Goal: Information Seeking & Learning: Find specific fact

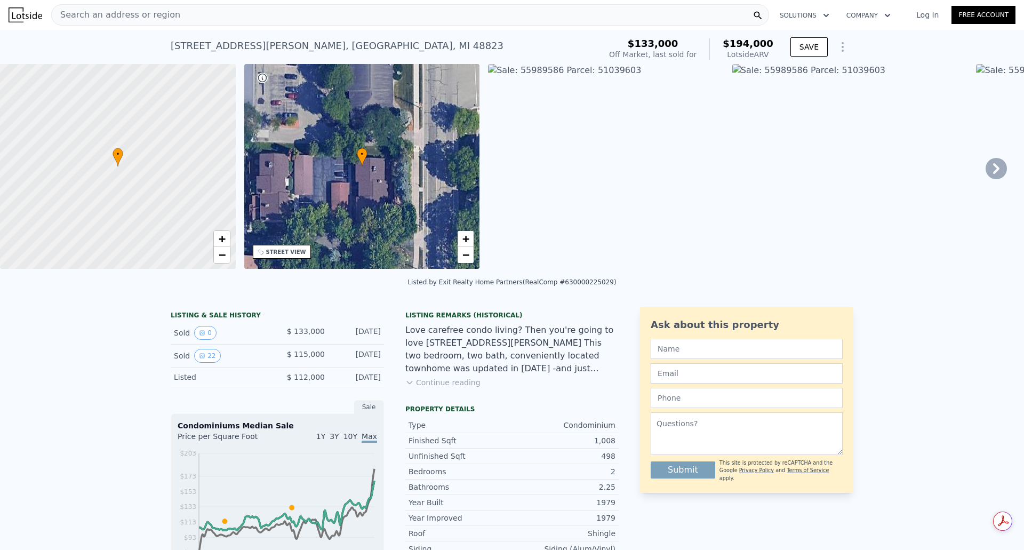
click at [993, 172] on icon at bounding box center [996, 168] width 6 height 11
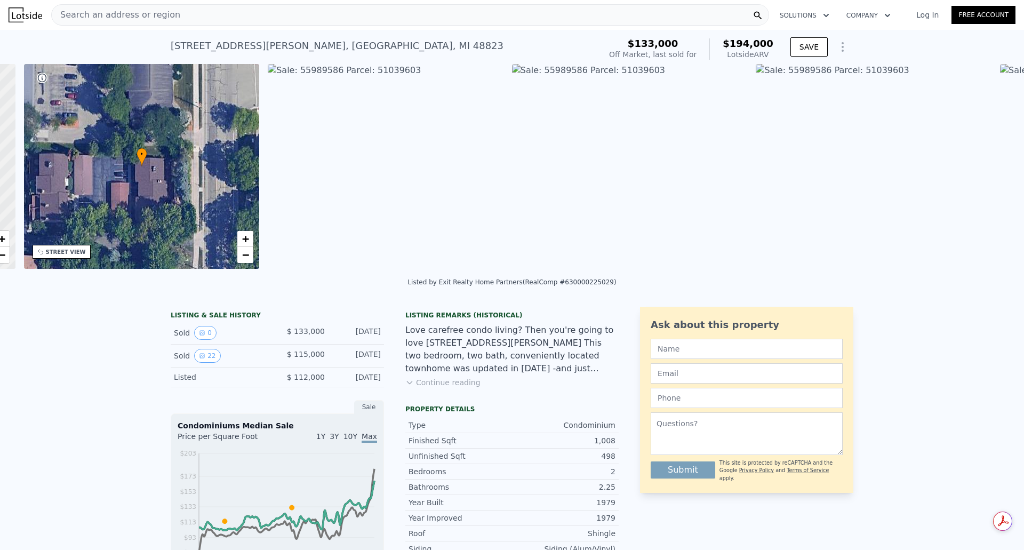
scroll to position [0, 248]
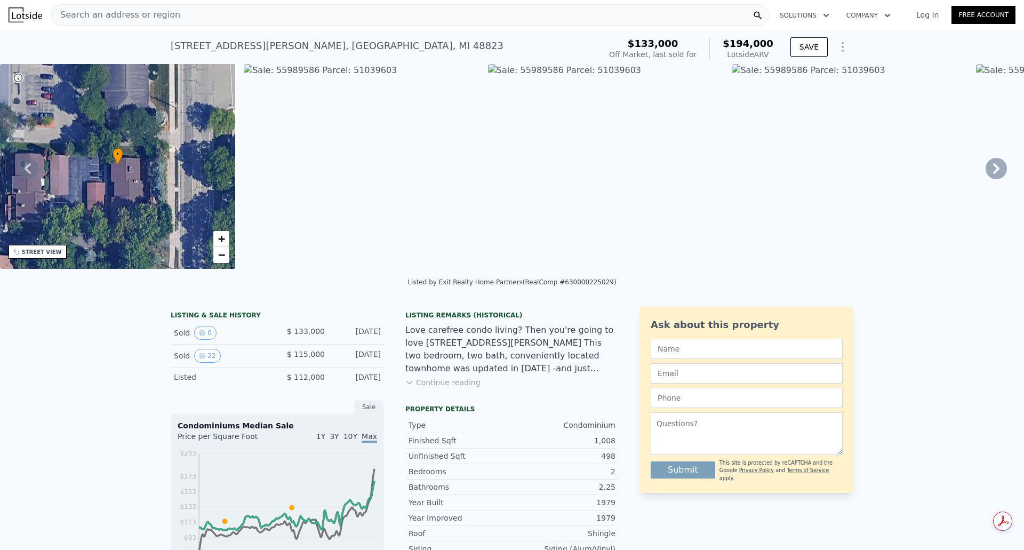
click at [993, 172] on icon at bounding box center [996, 168] width 6 height 11
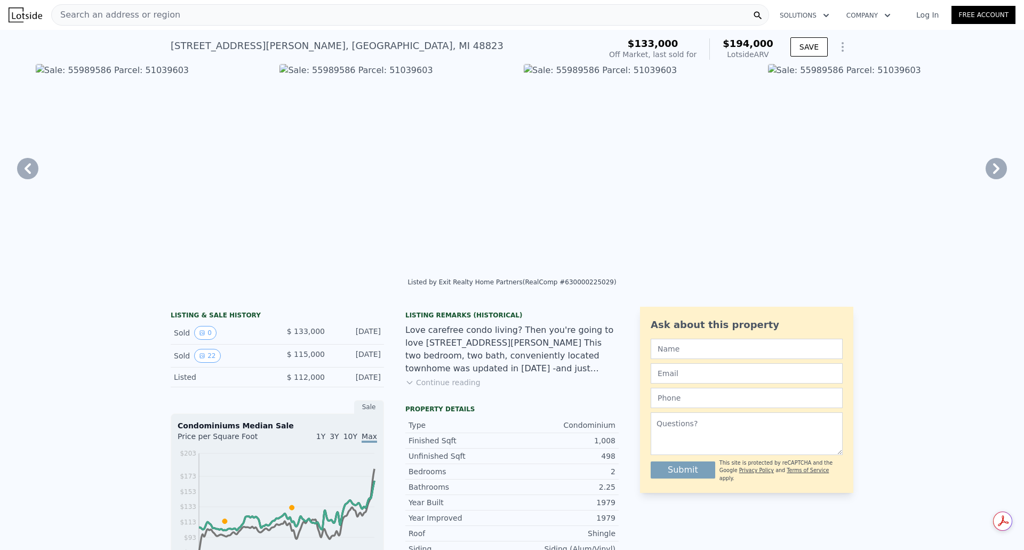
click at [989, 172] on img at bounding box center [886, 166] width 236 height 205
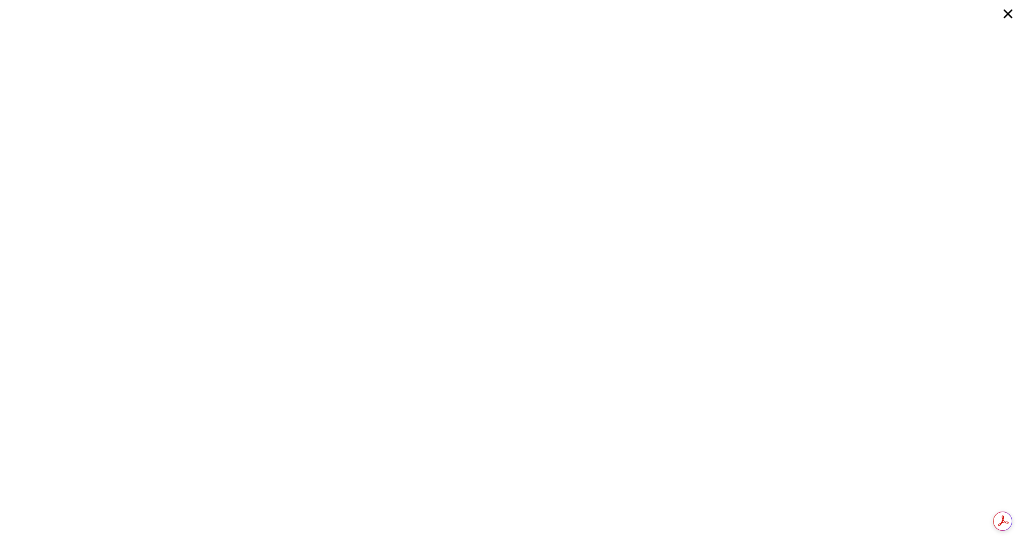
scroll to position [0, 732]
click at [989, 172] on div at bounding box center [512, 275] width 1024 height 550
click at [1003, 14] on icon at bounding box center [1007, 13] width 19 height 19
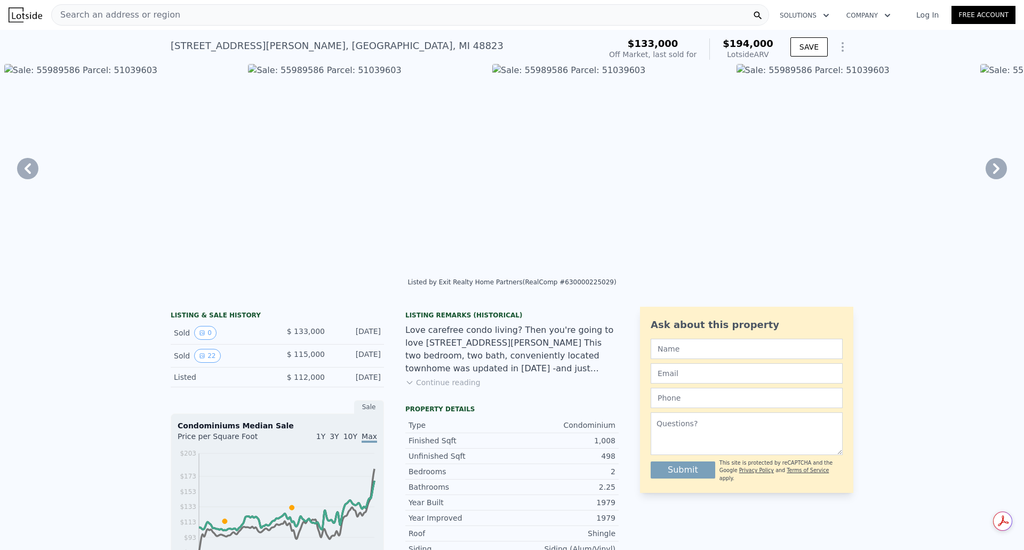
click at [992, 170] on icon at bounding box center [995, 168] width 21 height 21
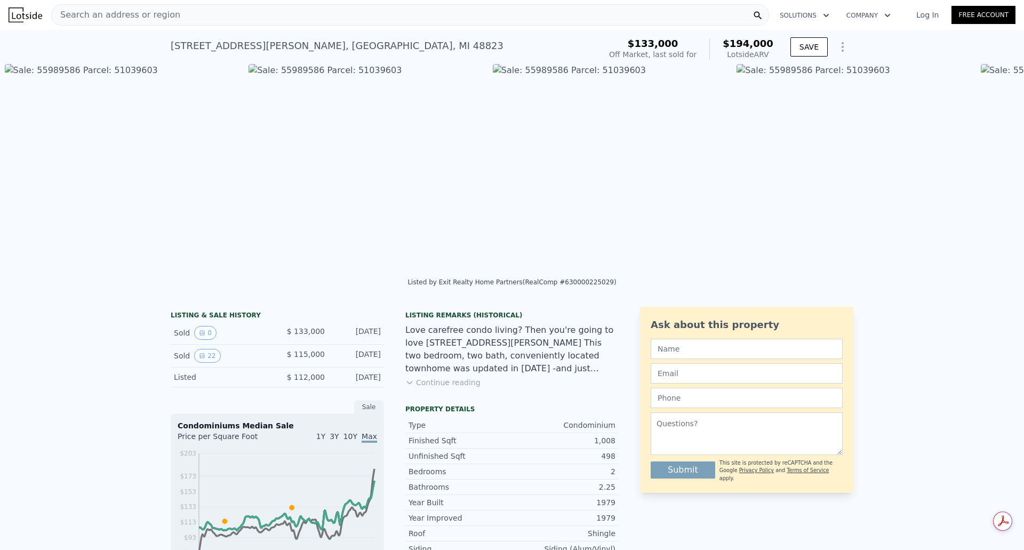
scroll to position [0, 1464]
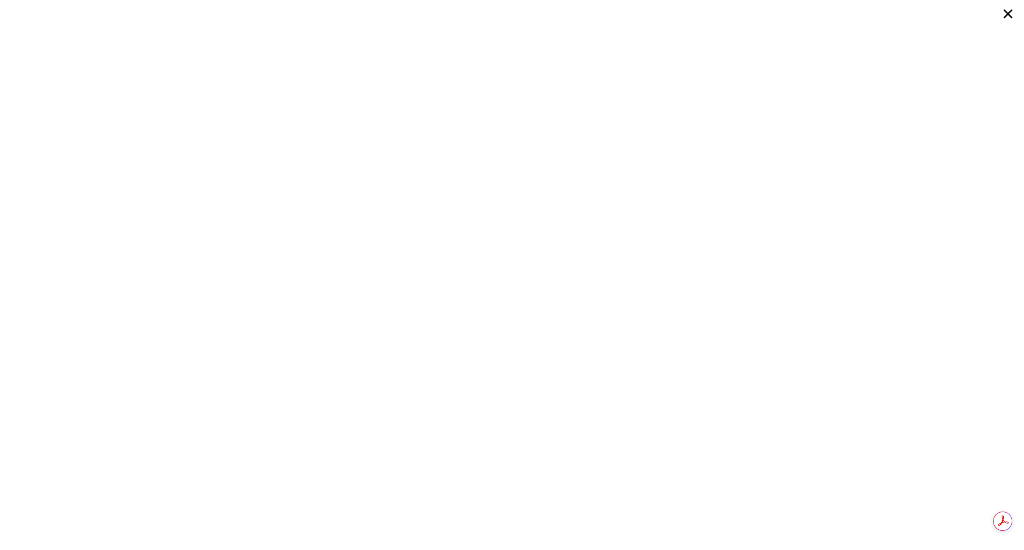
click at [1007, 13] on icon at bounding box center [1008, 14] width 9 height 9
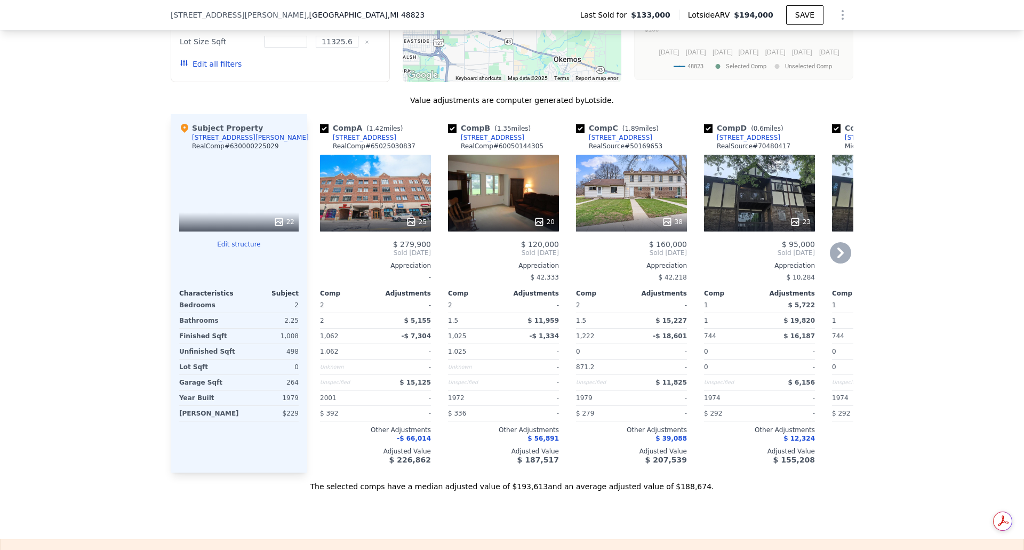
scroll to position [1169, 0]
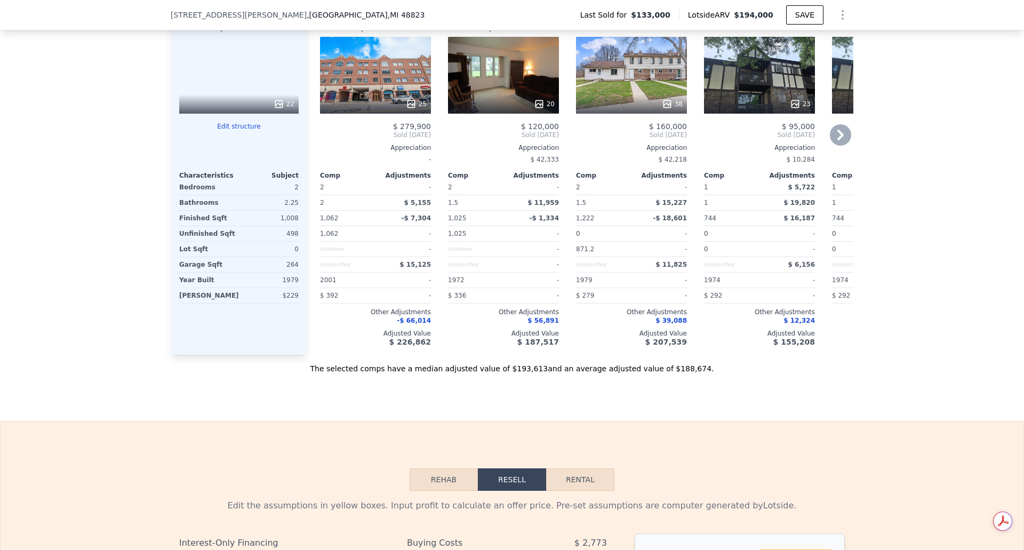
click at [839, 140] on icon at bounding box center [840, 135] width 6 height 11
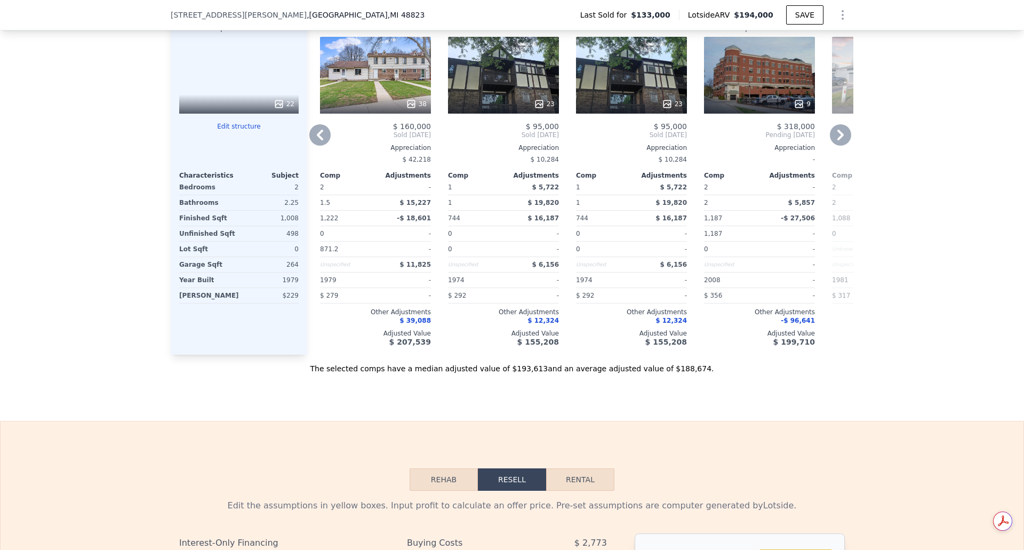
click at [839, 140] on icon at bounding box center [840, 135] width 6 height 11
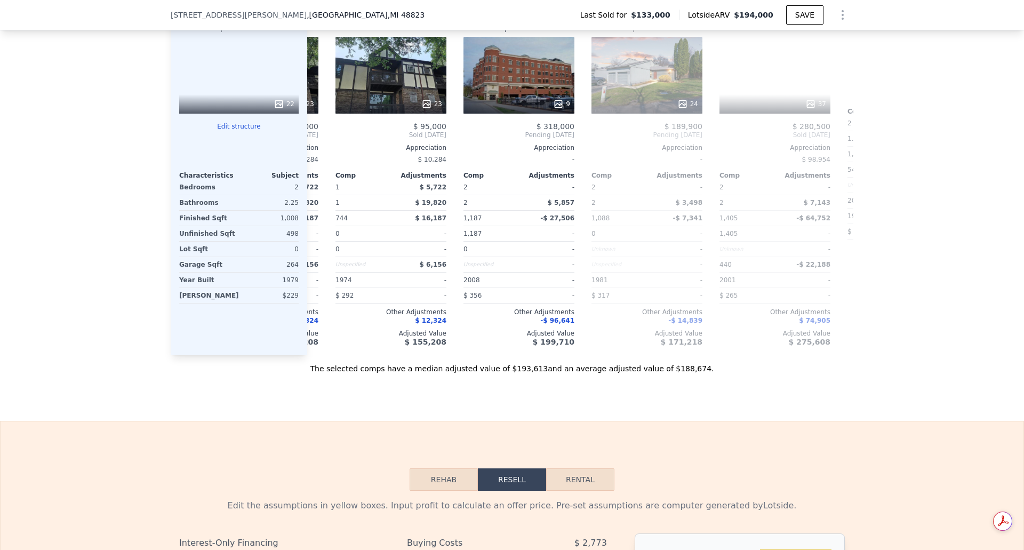
scroll to position [0, 512]
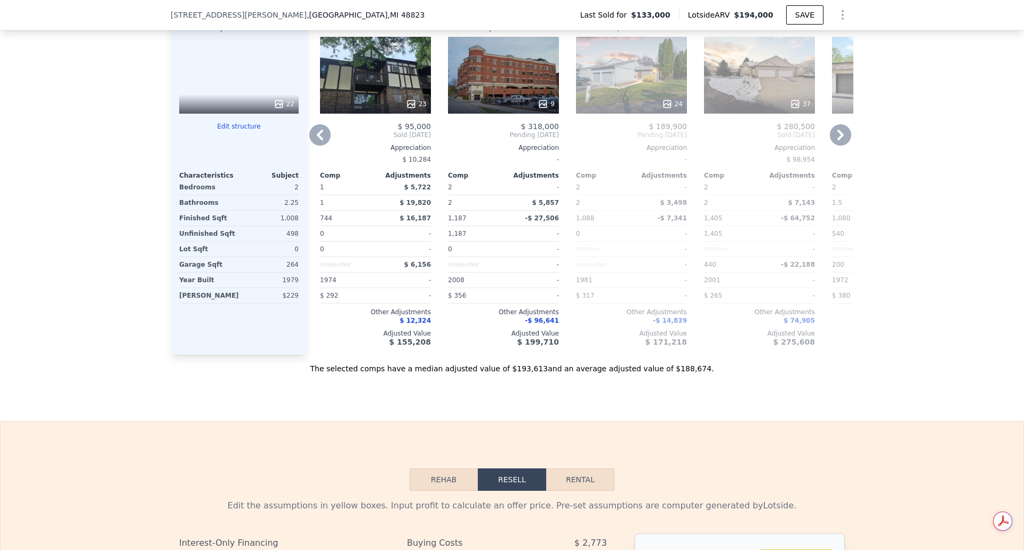
click at [839, 140] on icon at bounding box center [840, 135] width 6 height 11
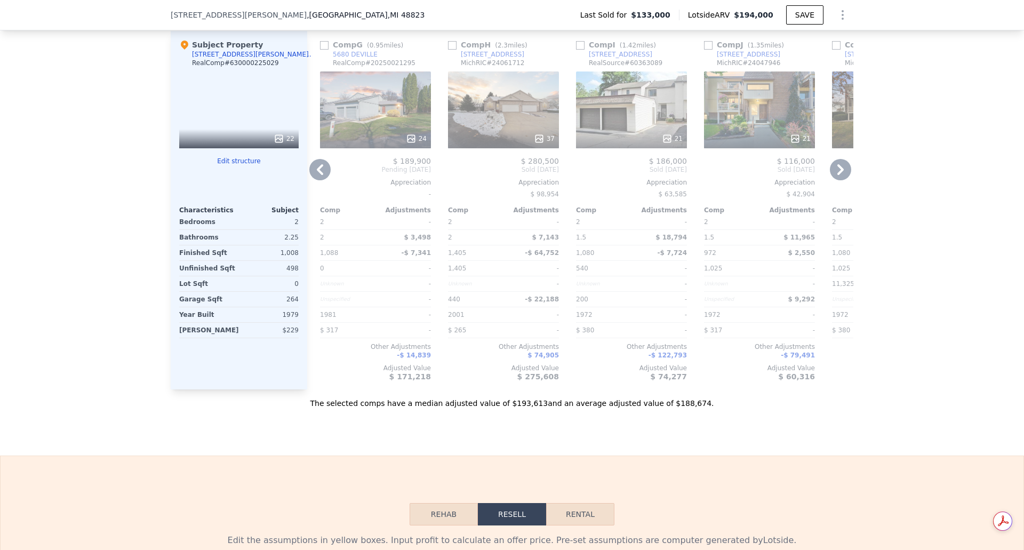
scroll to position [1116, 0]
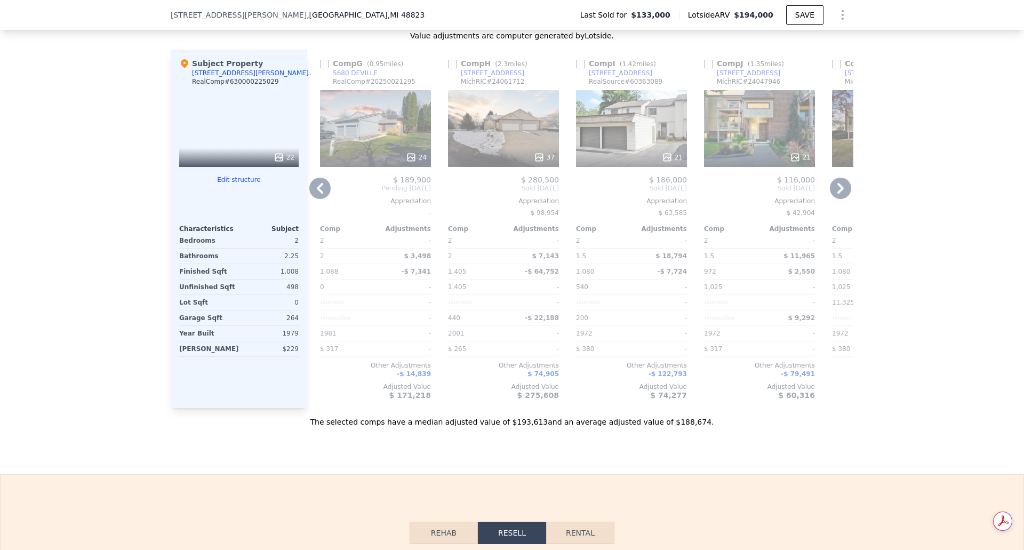
click at [832, 193] on icon at bounding box center [840, 188] width 21 height 21
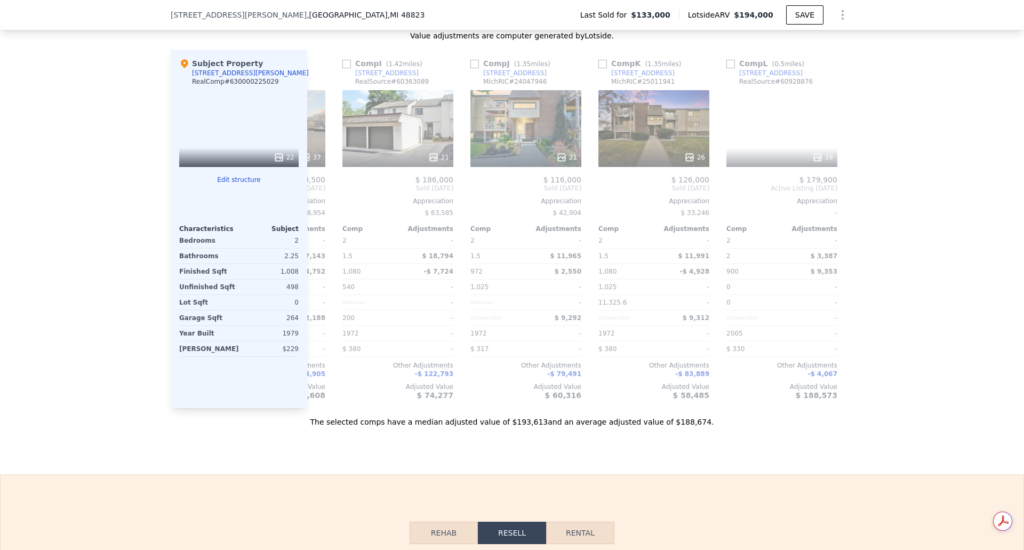
scroll to position [0, 1015]
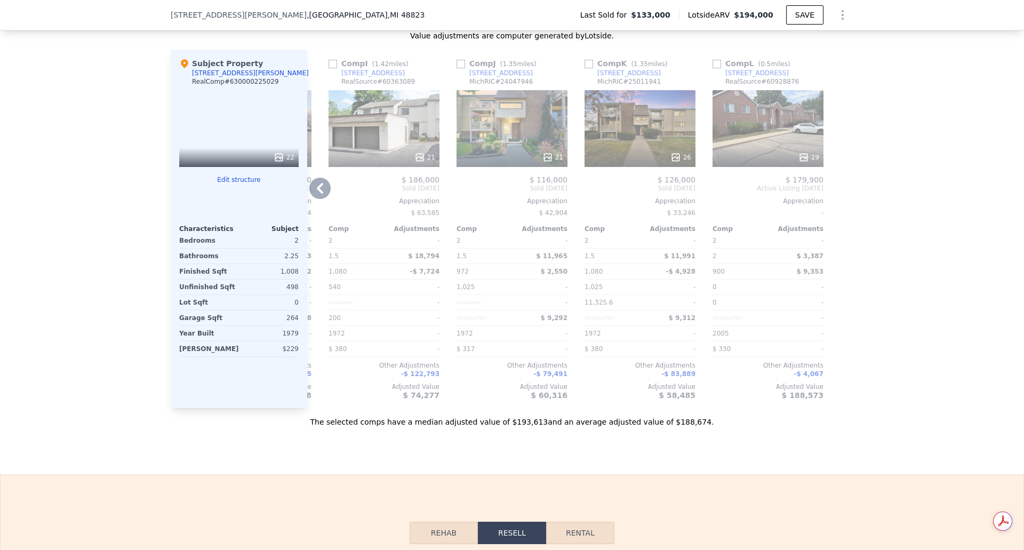
click at [836, 193] on div at bounding box center [844, 229] width 17 height 358
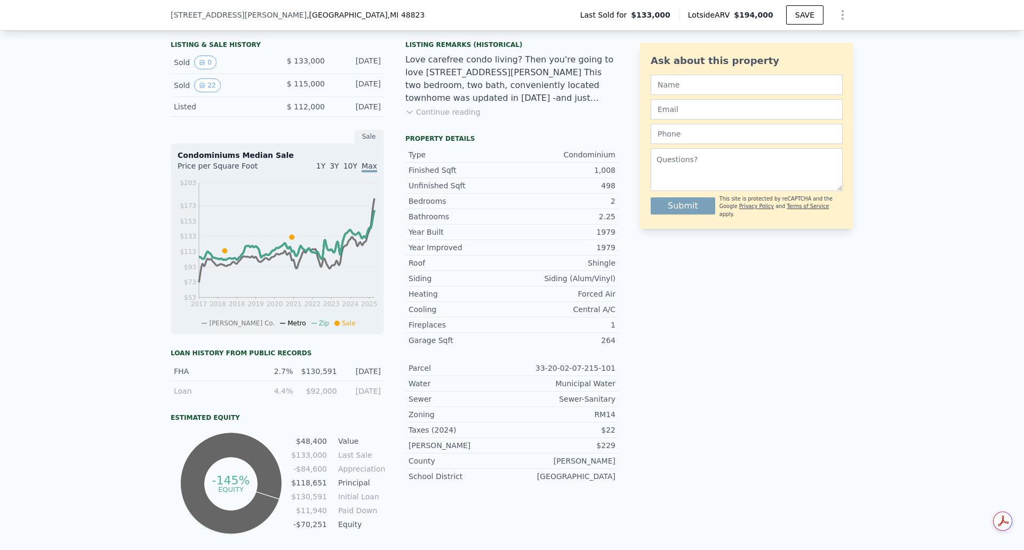
scroll to position [210, 0]
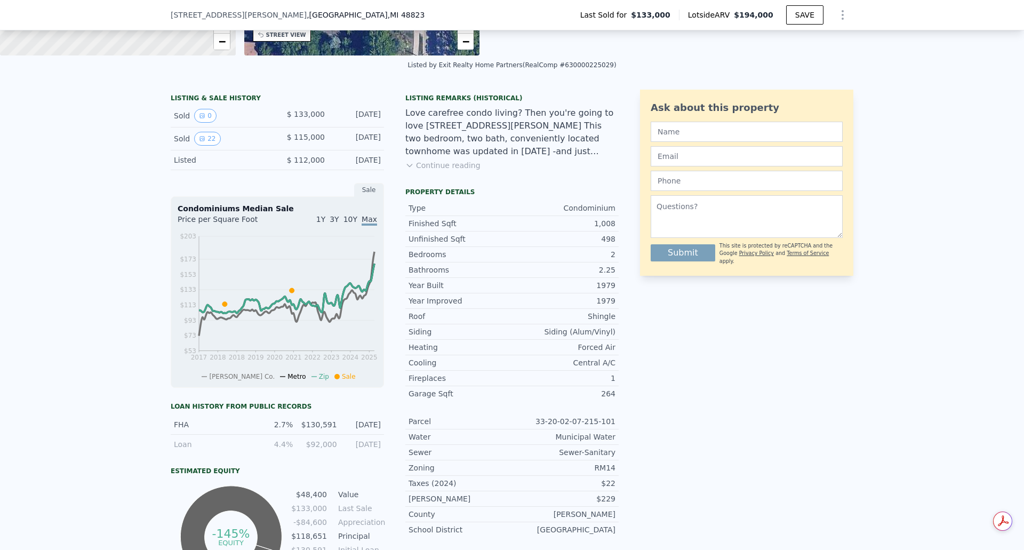
click at [453, 168] on button "Continue reading" at bounding box center [442, 165] width 75 height 11
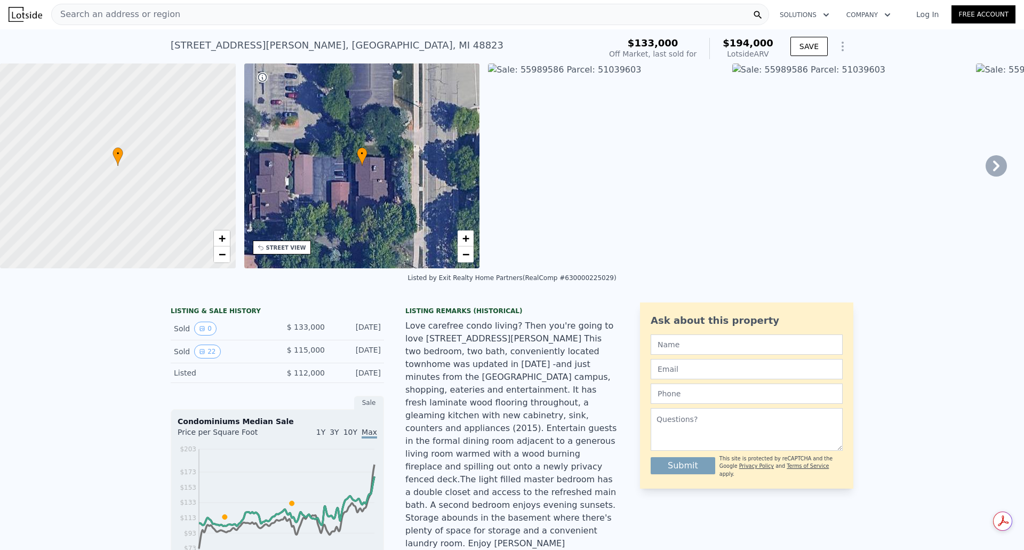
scroll to position [0, 0]
click at [492, 67] on img at bounding box center [606, 166] width 236 height 205
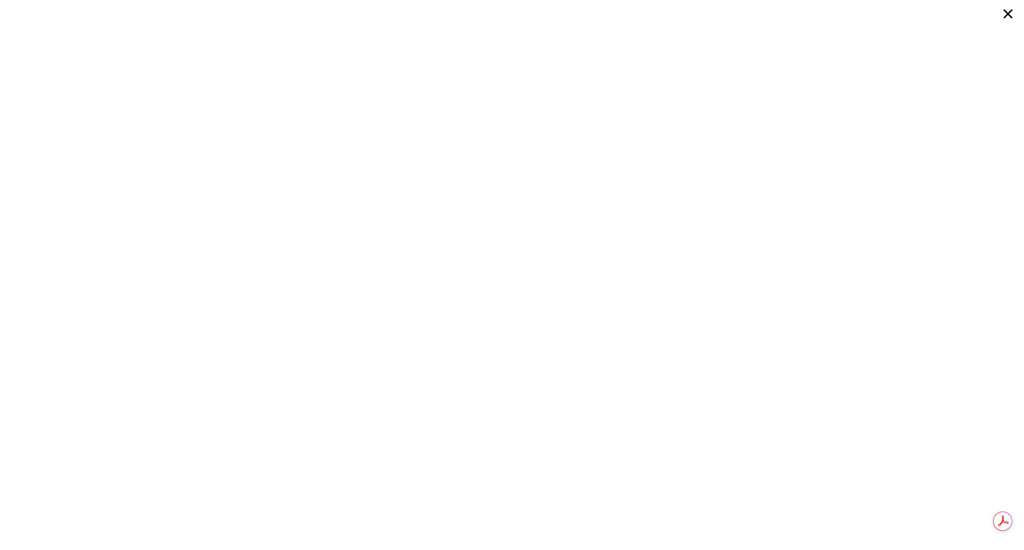
click at [1010, 19] on icon at bounding box center [1007, 13] width 19 height 19
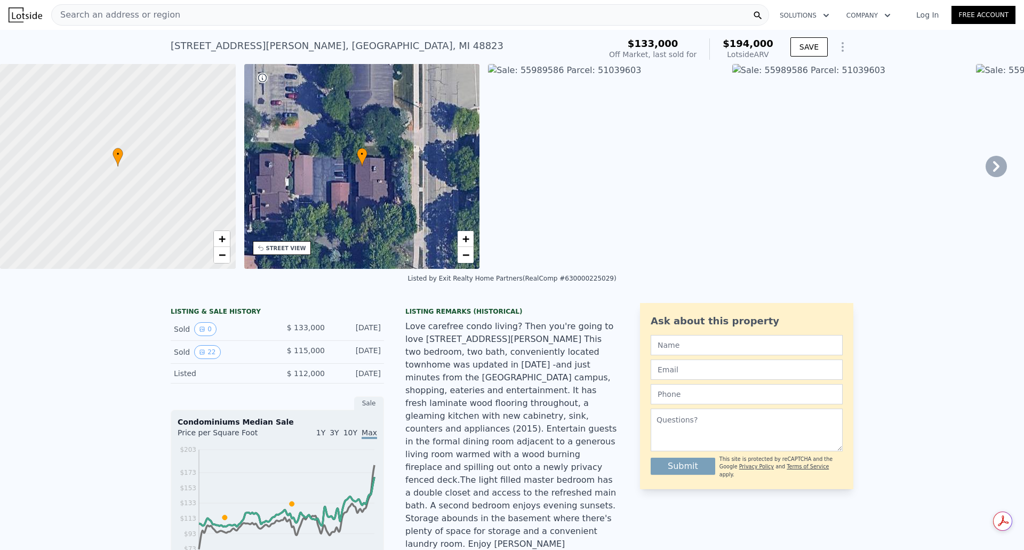
click at [338, 44] on div "[STREET_ADDRESS][PERSON_NAME]" at bounding box center [337, 45] width 333 height 15
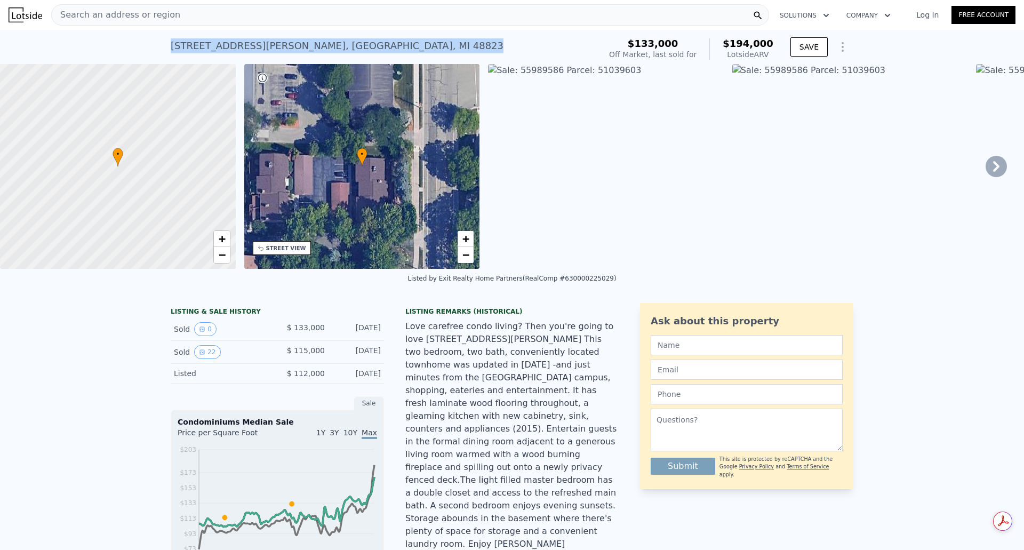
drag, startPoint x: 360, startPoint y: 46, endPoint x: 159, endPoint y: 52, distance: 201.1
click at [159, 52] on div "[STREET_ADDRESS][PERSON_NAME] Sold [DATE] for $133k (~ARV $194k ) $133,000 Off …" at bounding box center [512, 47] width 1024 height 34
copy div "[STREET_ADDRESS][PERSON_NAME]"
